Goal: Find specific page/section: Find specific page/section

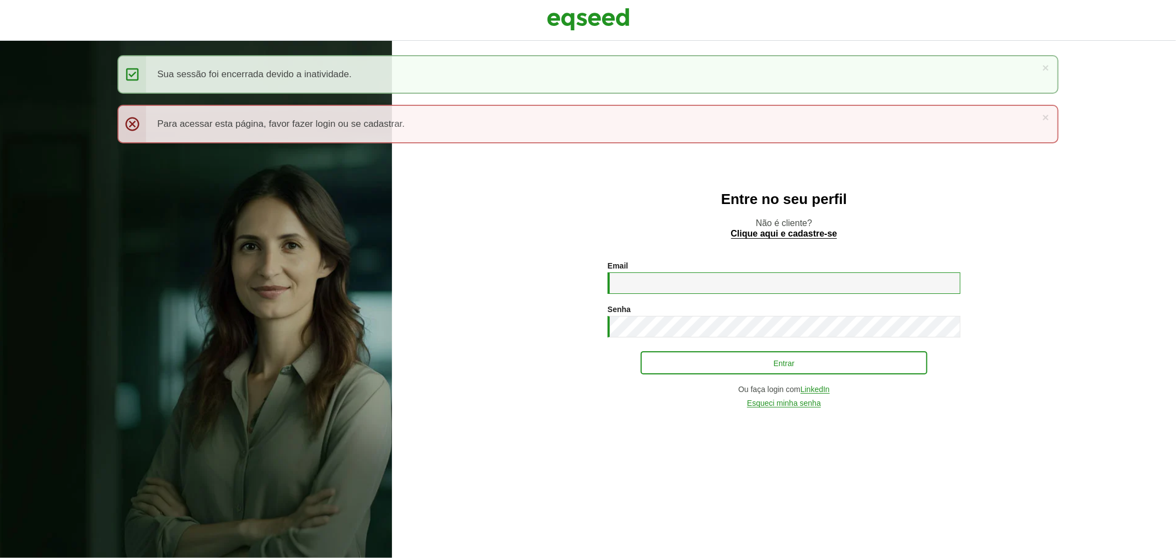
type input "**********"
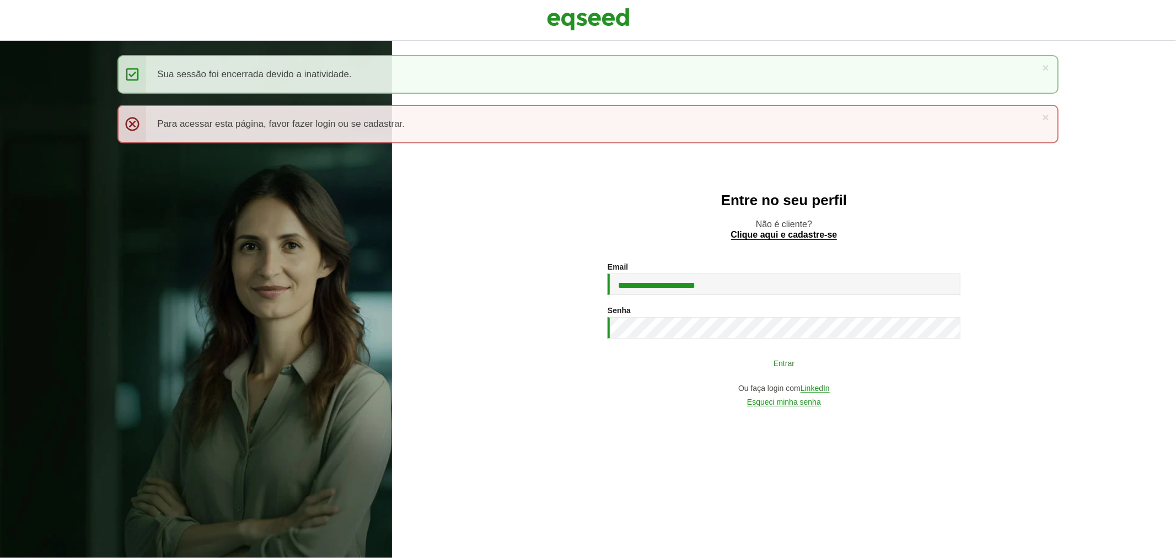
click at [700, 373] on button "Entrar" at bounding box center [784, 362] width 287 height 21
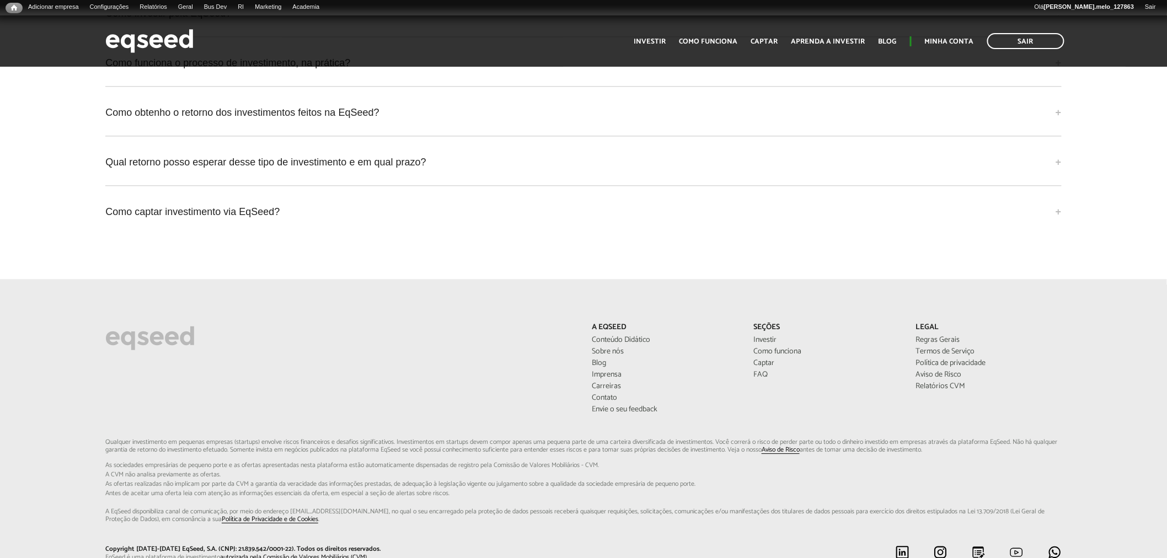
scroll to position [2970, 0]
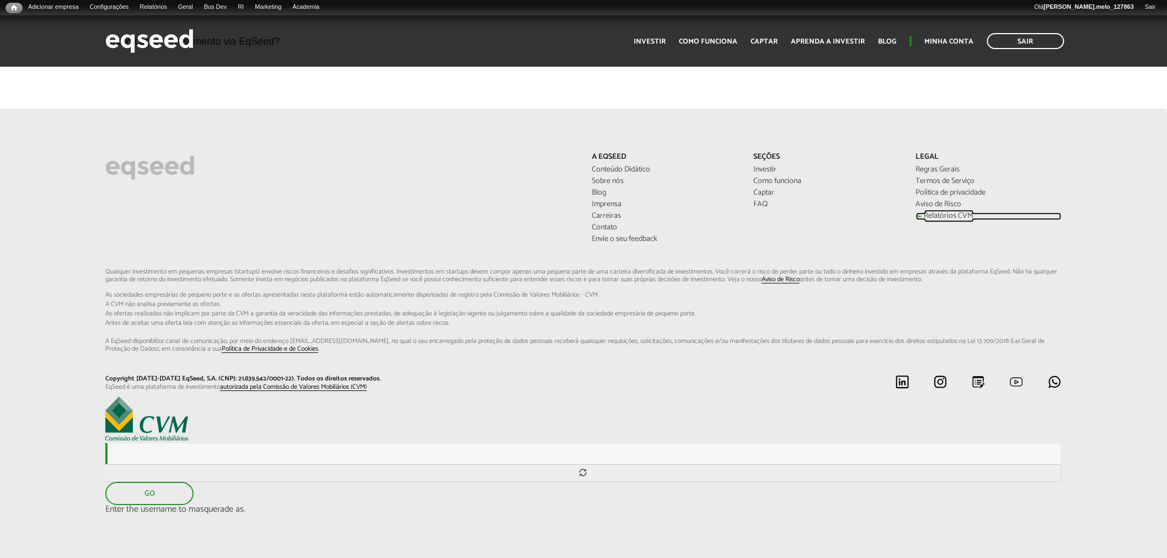
click at [935, 214] on link "Relatórios CVM" at bounding box center [989, 216] width 146 height 8
click at [937, 212] on link "Relatórios CVM" at bounding box center [989, 216] width 146 height 8
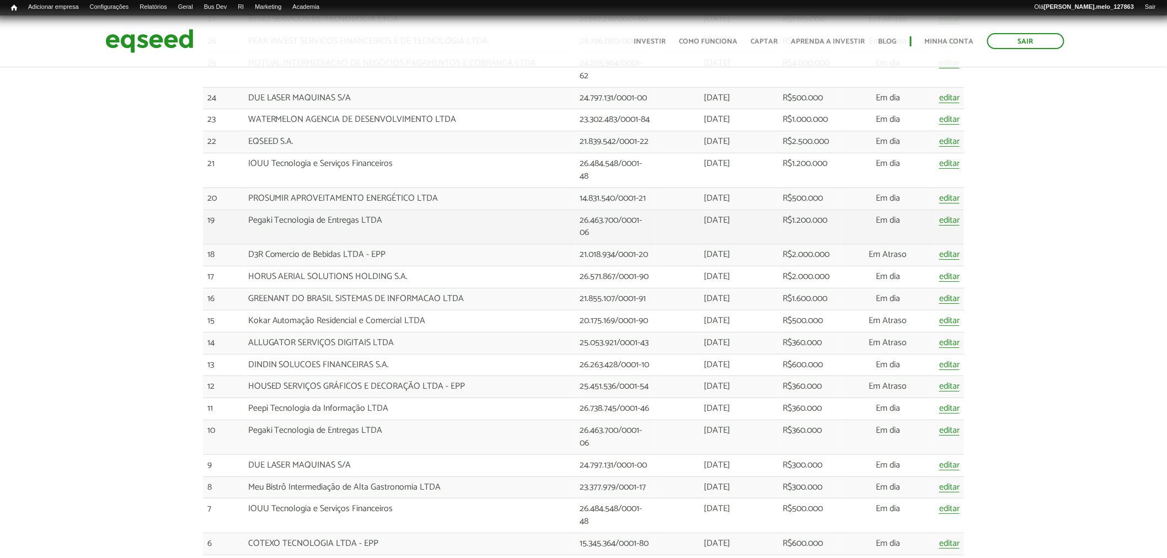
scroll to position [1777, 0]
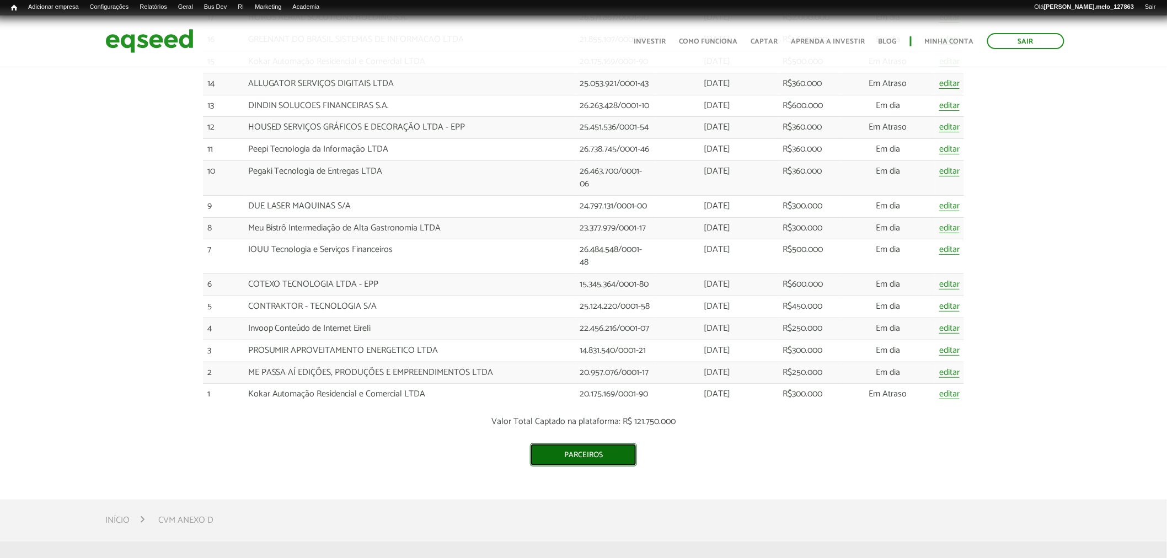
click at [565, 458] on link "Parceiros" at bounding box center [583, 454] width 107 height 23
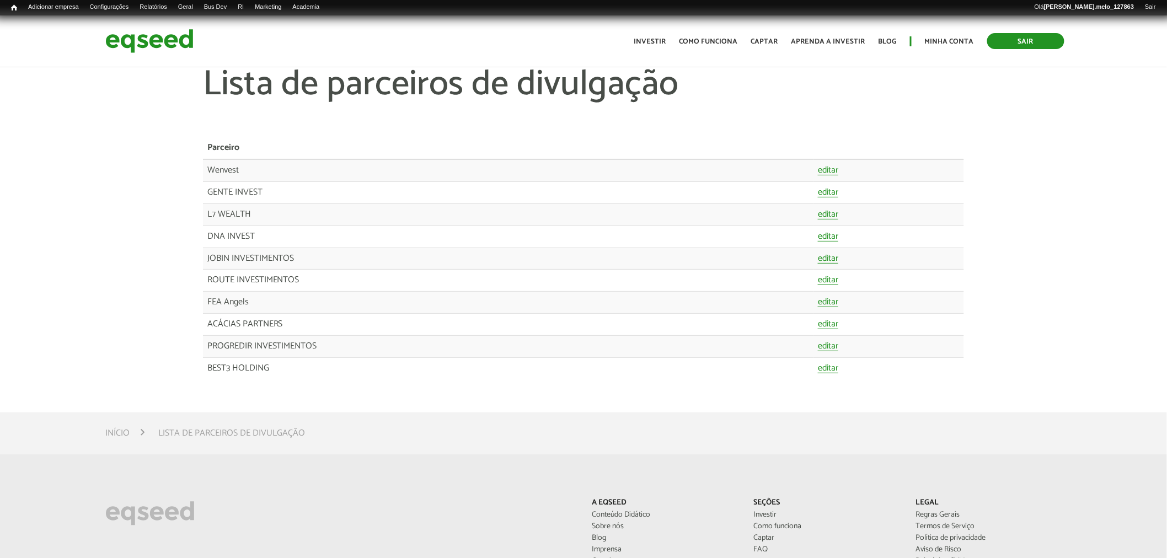
click at [1044, 42] on link "Sair" at bounding box center [1025, 41] width 77 height 16
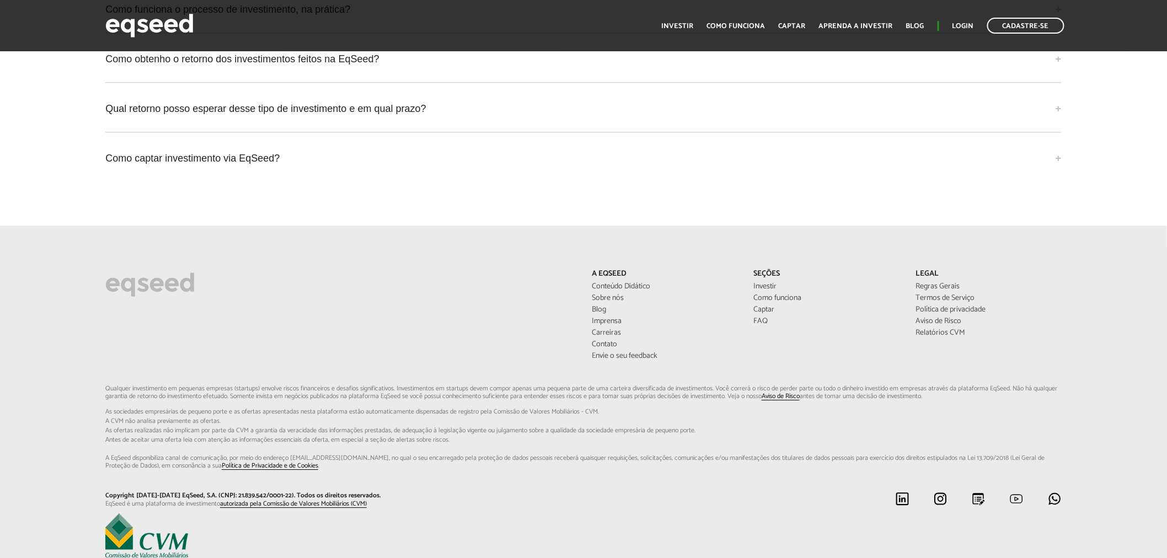
scroll to position [2879, 0]
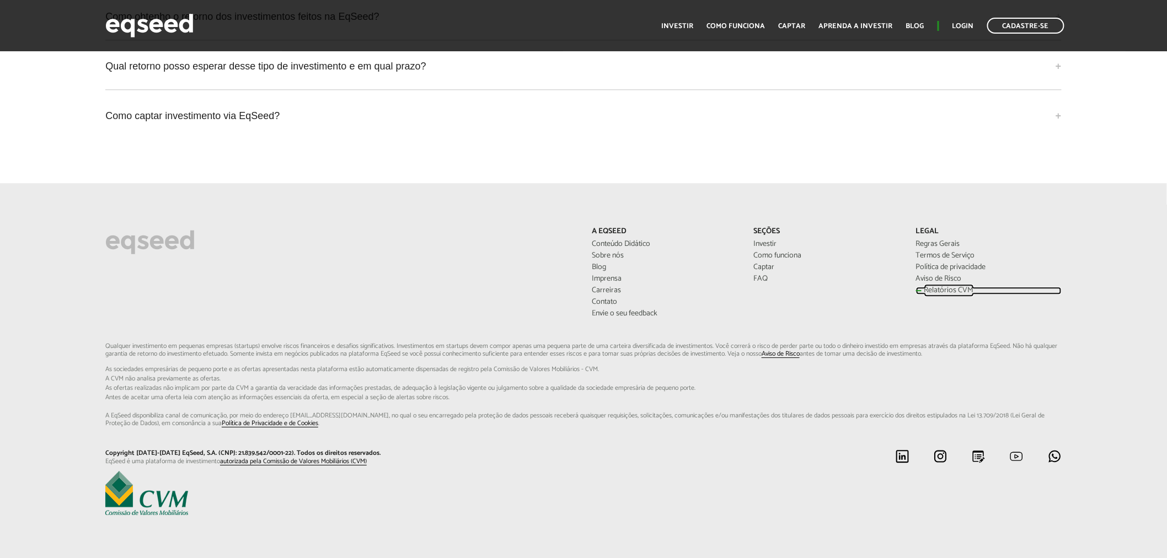
click at [944, 287] on link "Relatórios CVM" at bounding box center [989, 291] width 146 height 8
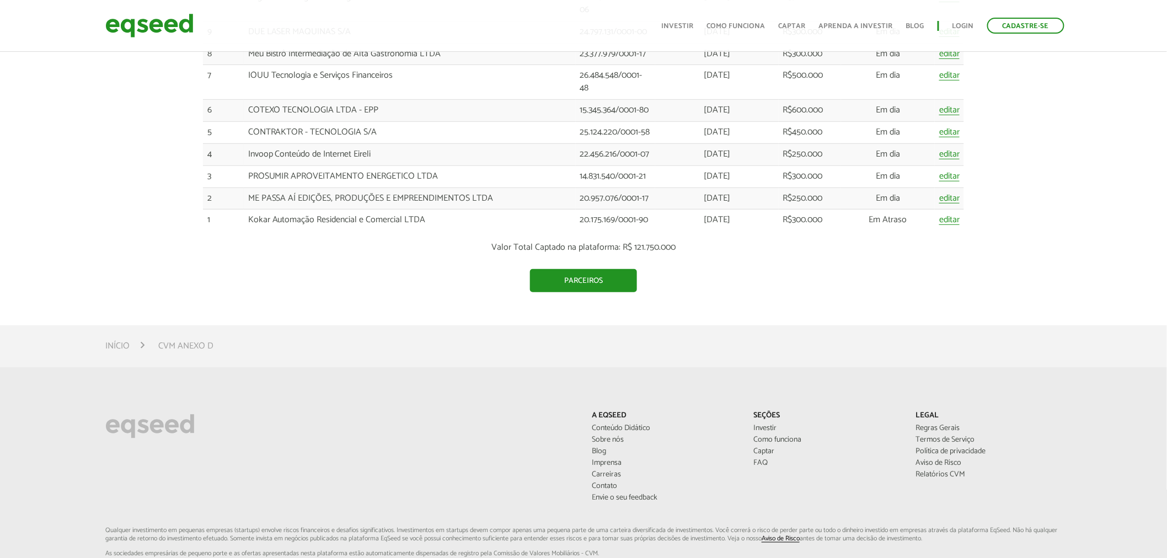
scroll to position [2022, 0]
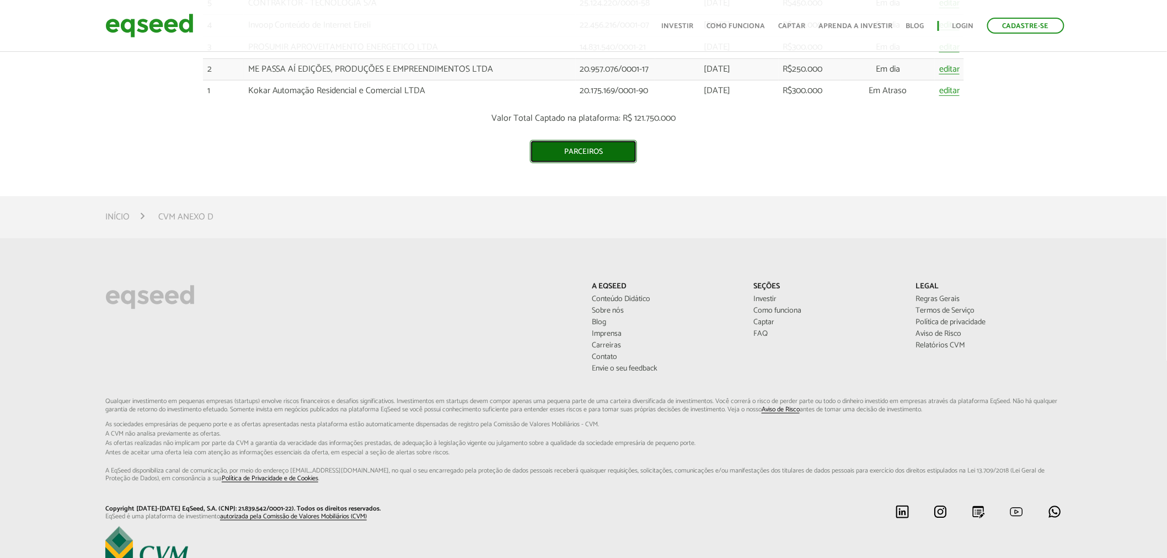
click at [610, 160] on link "Parceiros" at bounding box center [583, 151] width 107 height 23
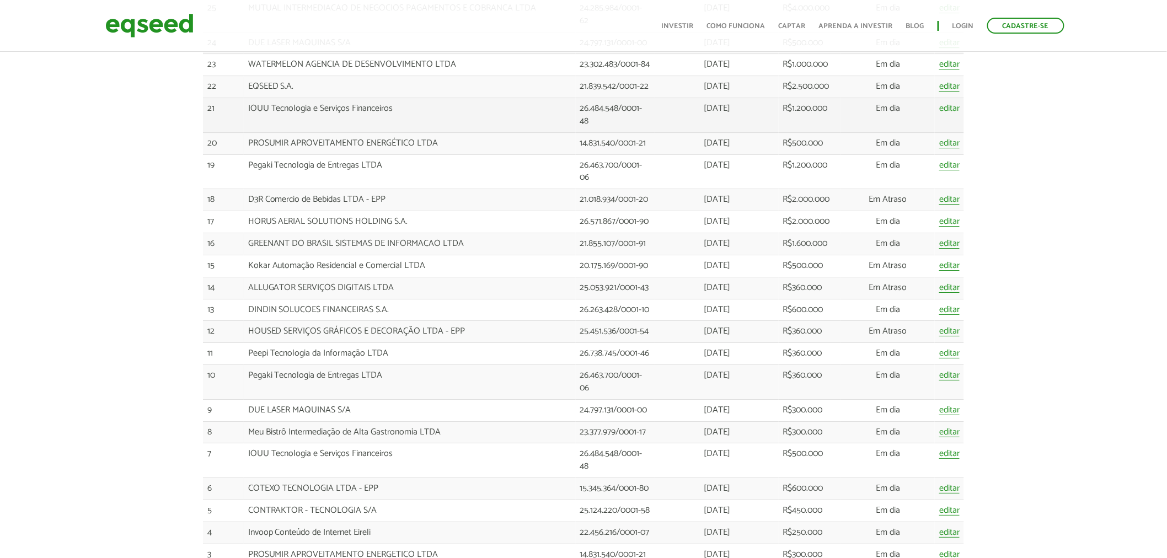
scroll to position [1470, 0]
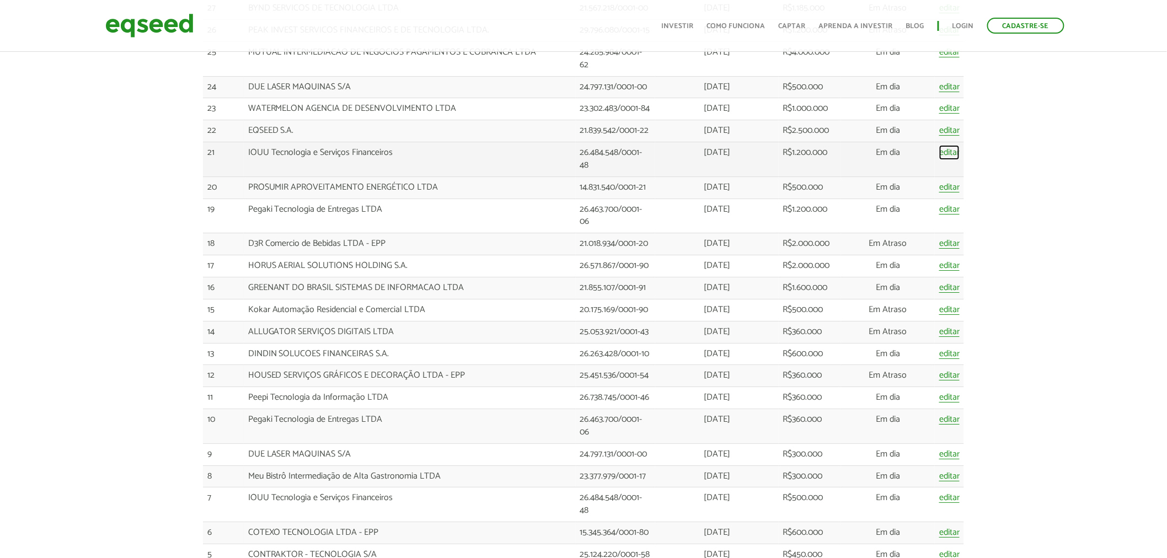
click at [944, 157] on link "editar" at bounding box center [949, 152] width 20 height 9
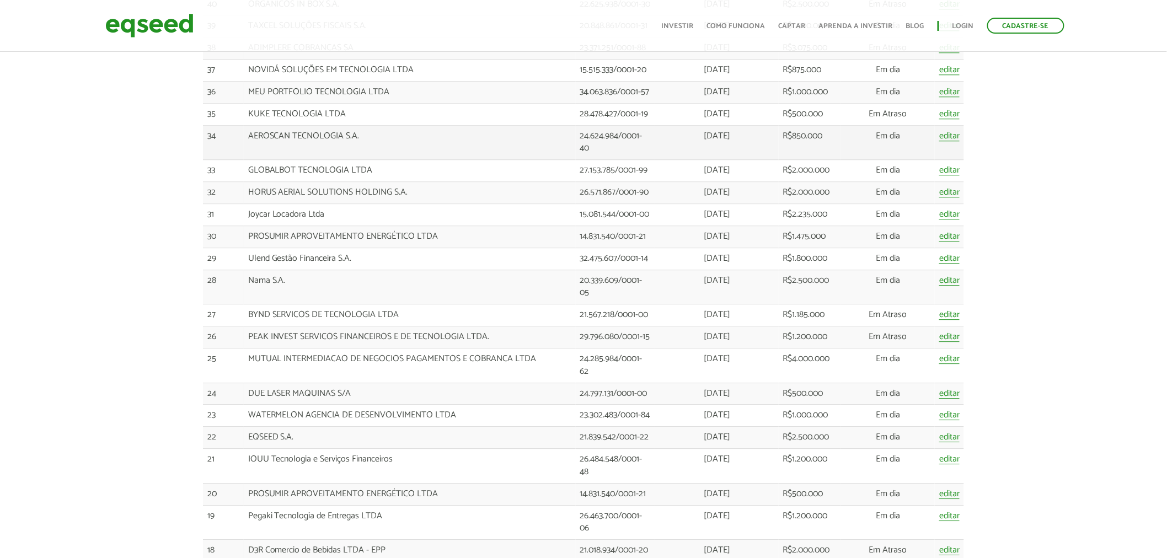
scroll to position [980, 0]
